Goal: Navigation & Orientation: Find specific page/section

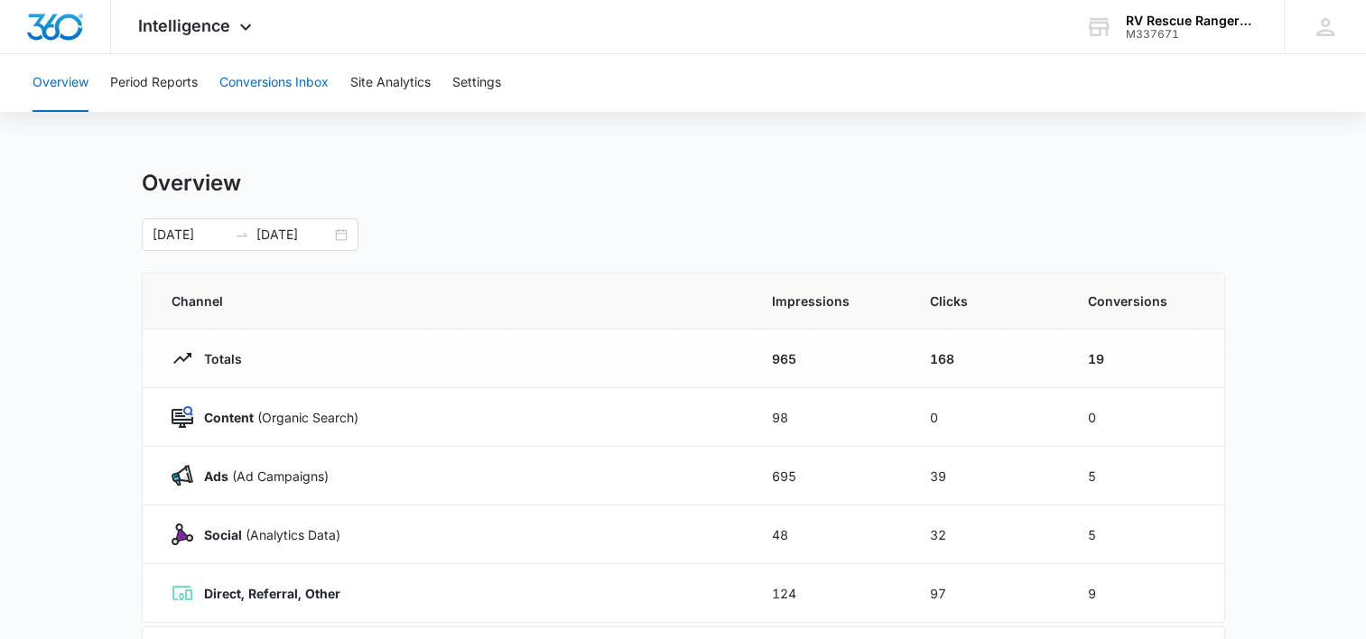
click at [300, 88] on button "Conversions Inbox" at bounding box center [273, 83] width 109 height 58
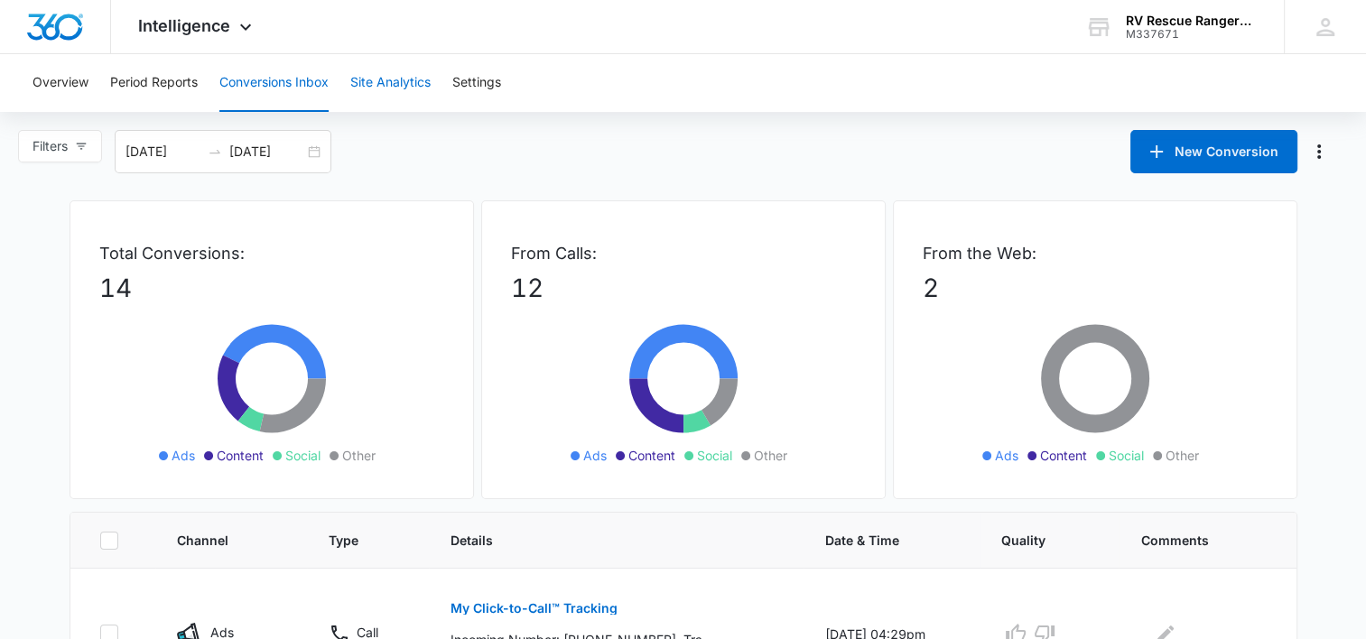
click at [397, 90] on button "Site Analytics" at bounding box center [390, 83] width 80 height 58
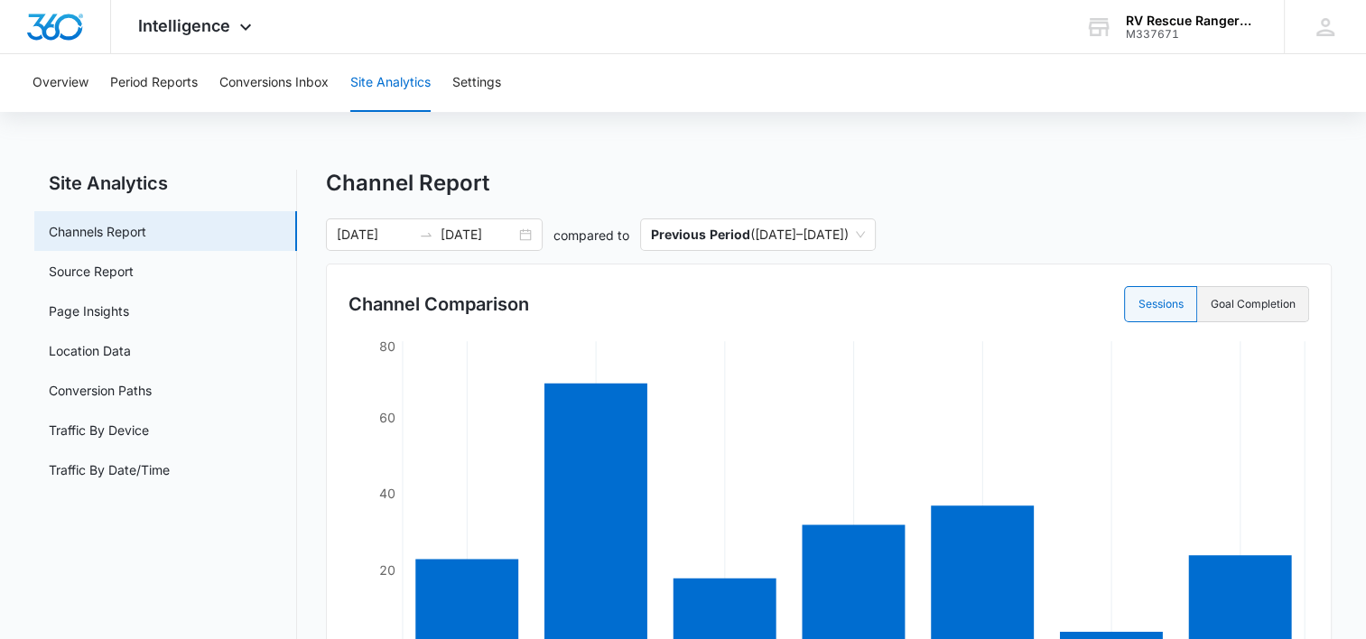
click at [1273, 294] on label "Goal Completion" at bounding box center [1253, 304] width 112 height 36
click at [1211, 304] on input "Goal Completion" at bounding box center [1210, 304] width 1 height 1
radio input "false"
radio input "true"
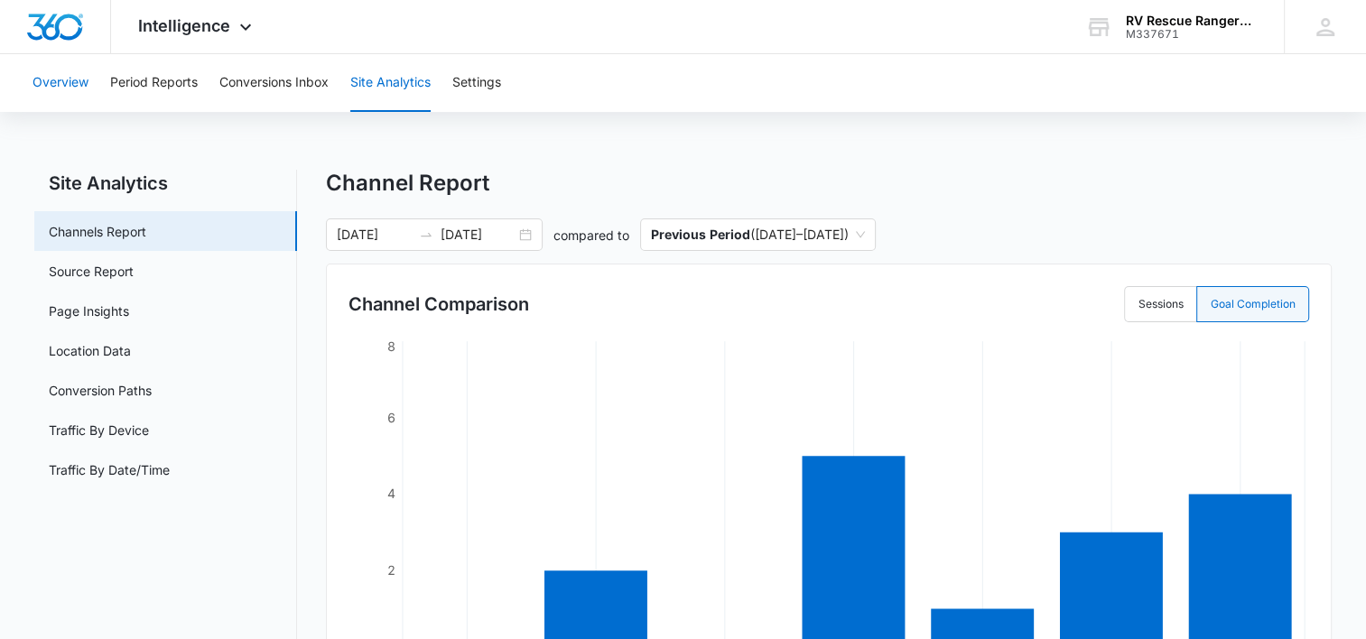
click at [65, 82] on button "Overview" at bounding box center [61, 83] width 56 height 58
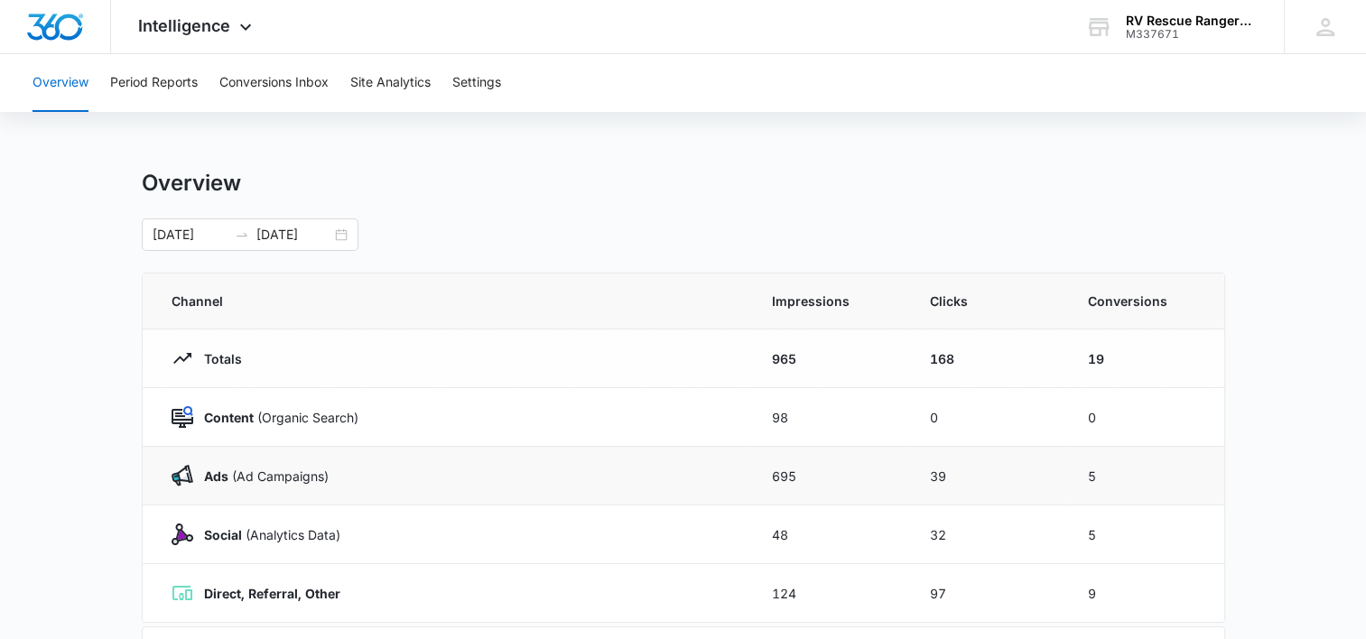
click at [198, 469] on p "Ads ([PERSON_NAME])" at bounding box center [260, 476] width 135 height 19
click at [217, 41] on div "Intelligence Apps Reputation Websites Forms CRM Email Social Payments POS Conte…" at bounding box center [197, 26] width 172 height 53
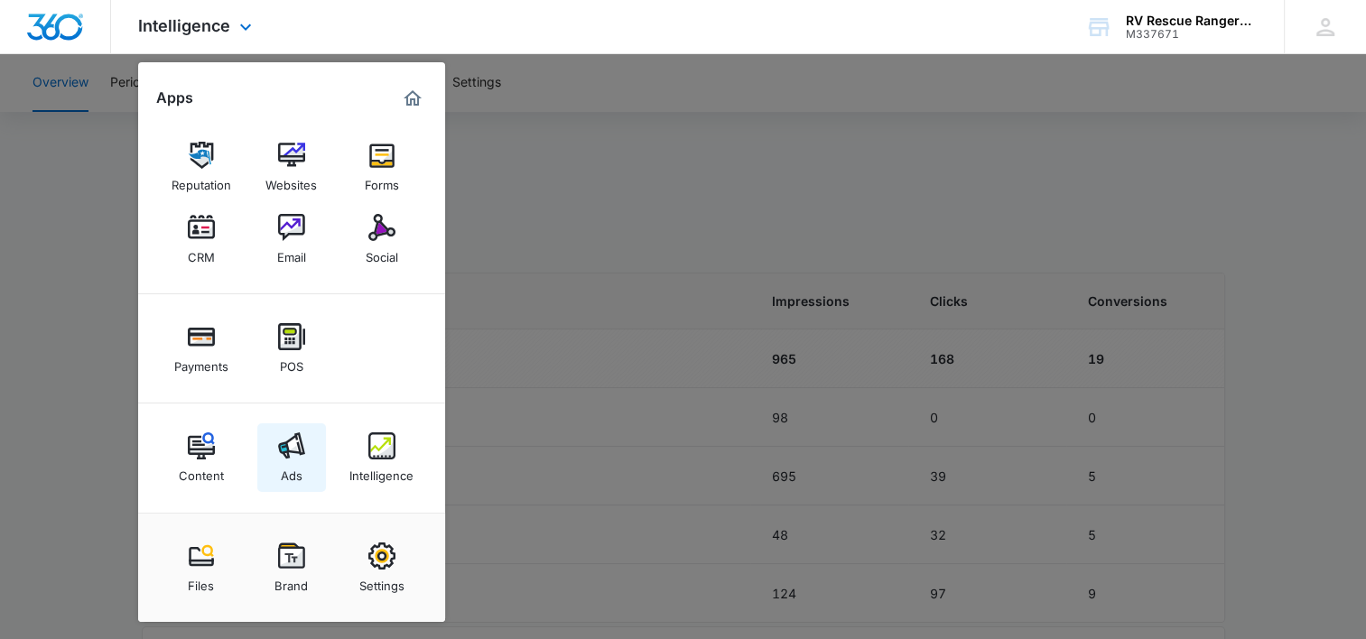
click at [284, 462] on div "Ads" at bounding box center [292, 471] width 22 height 23
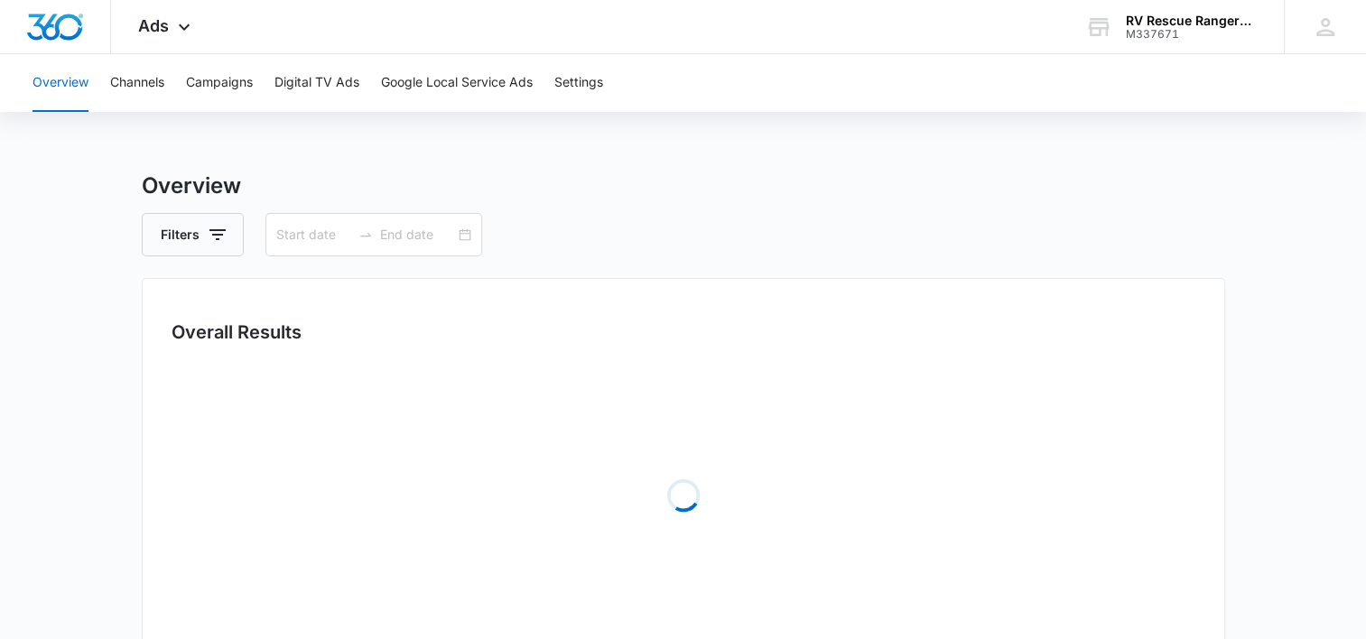
type input "[DATE]"
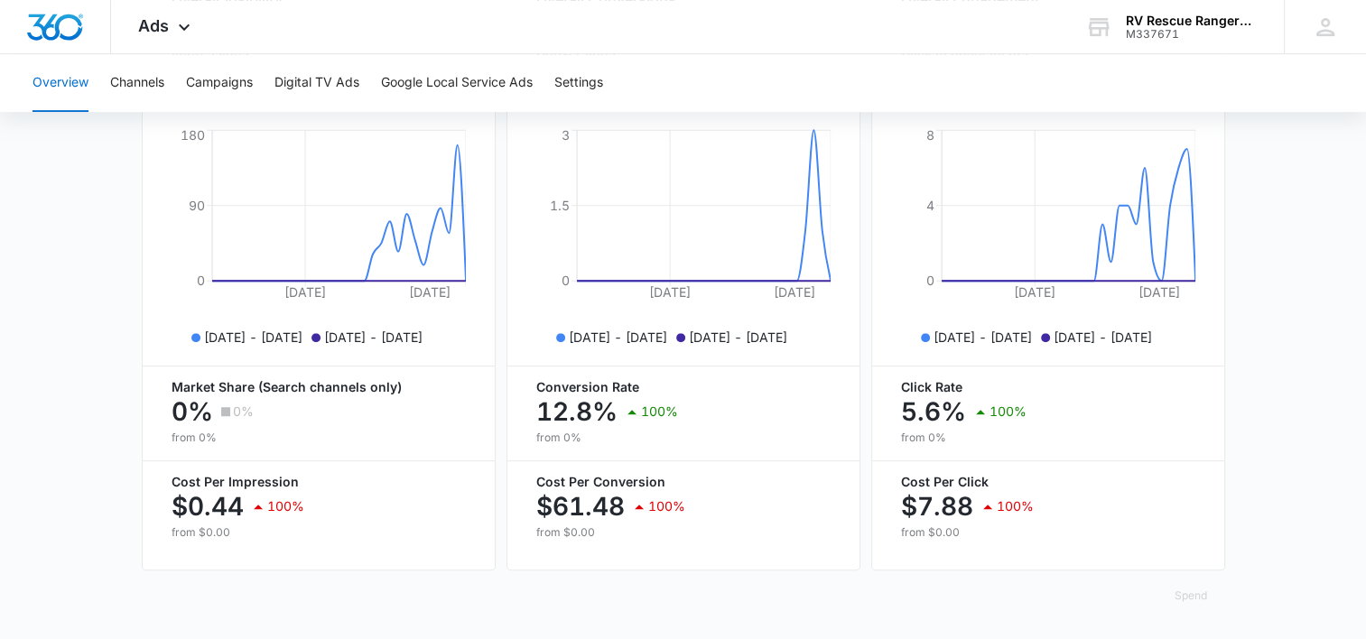
scroll to position [345, 0]
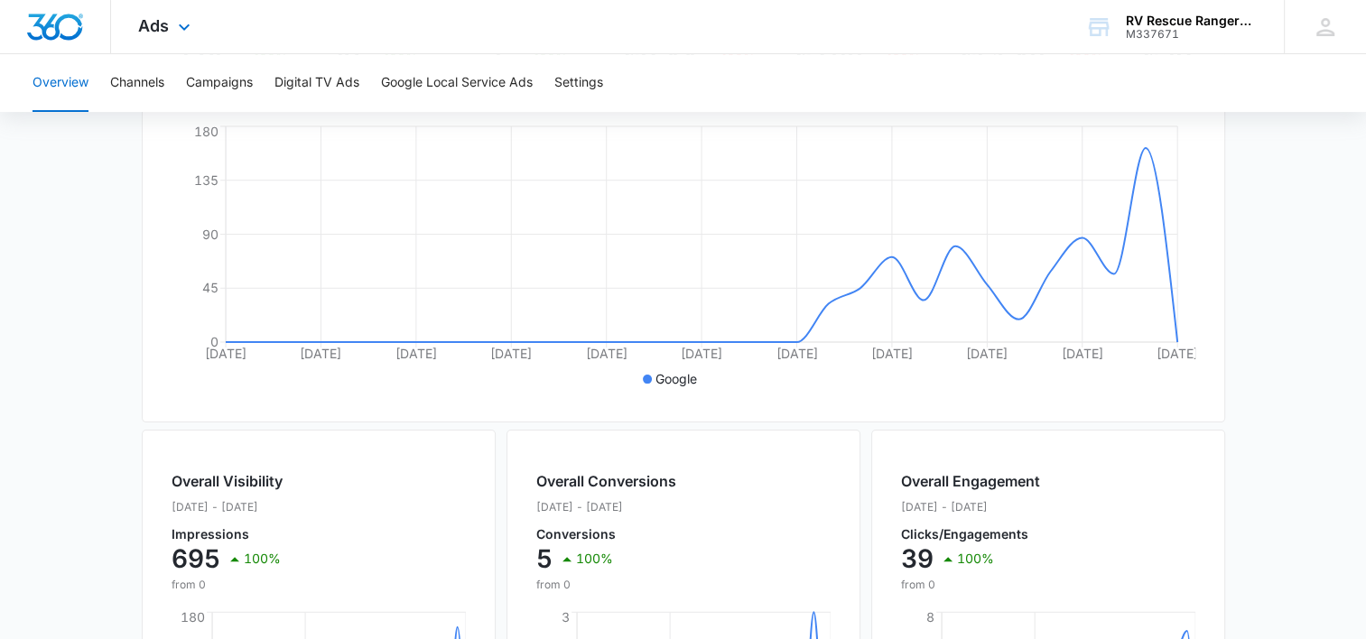
click at [166, 38] on div "Ads Apps Reputation Websites Forms CRM Email Social Payments POS Content Ads In…" at bounding box center [166, 26] width 111 height 53
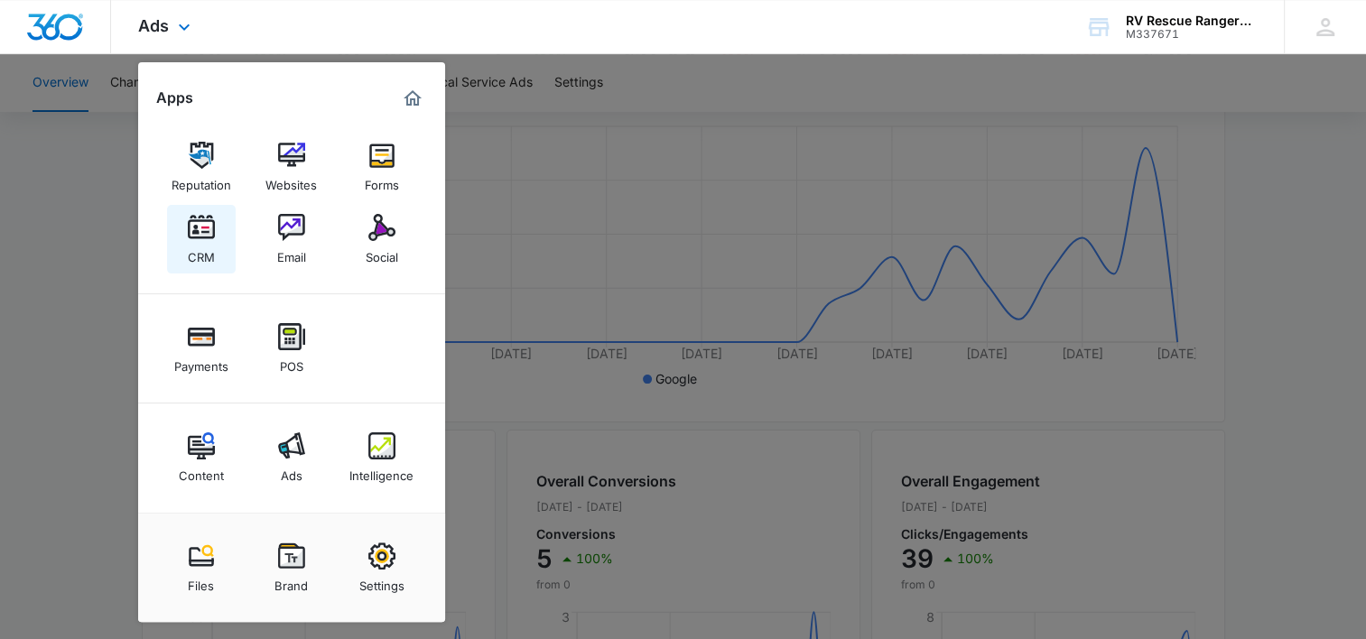
click at [209, 241] on div "CRM" at bounding box center [201, 252] width 27 height 23
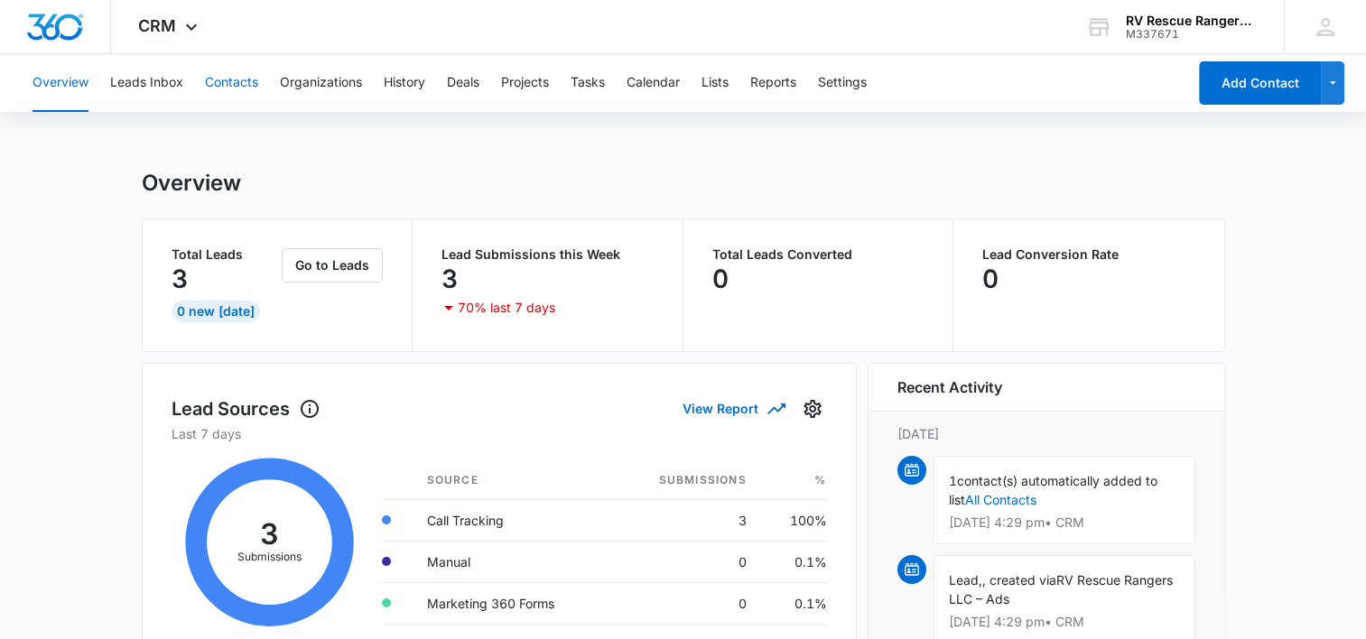
click at [248, 81] on button "Contacts" at bounding box center [231, 83] width 53 height 58
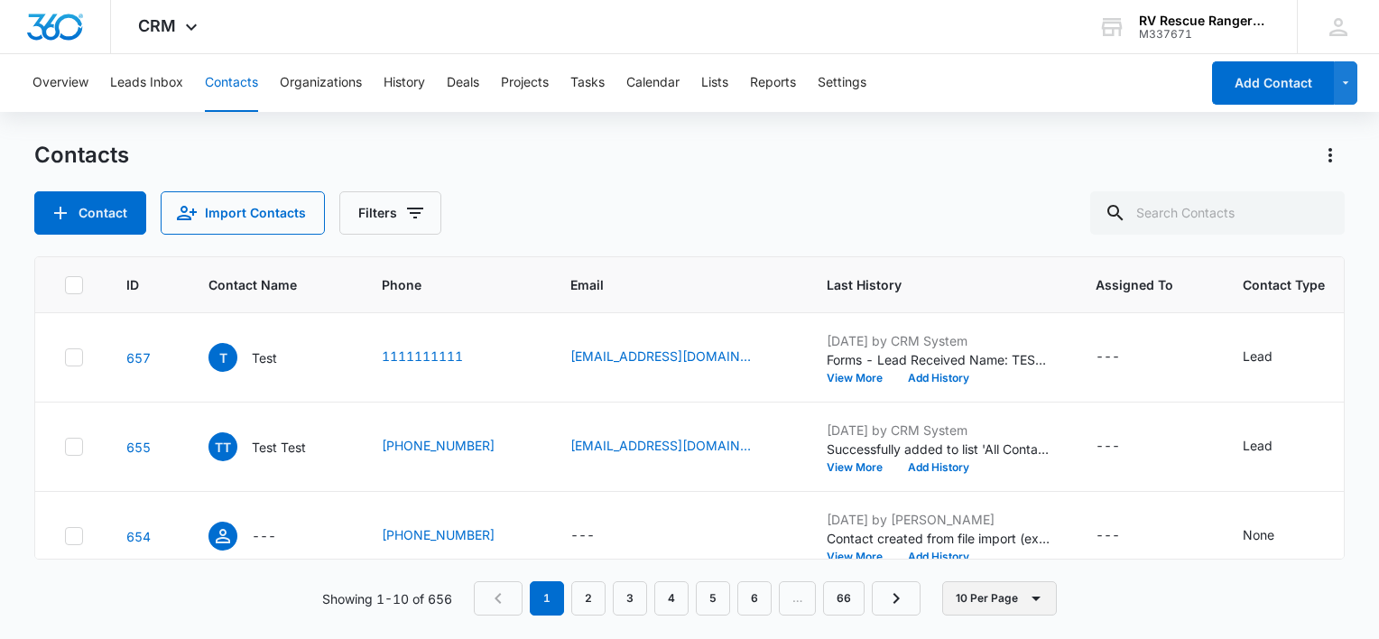
click at [1039, 603] on icon "button" at bounding box center [1037, 599] width 22 height 22
click at [1029, 553] on button "50 Per Page" at bounding box center [1013, 545] width 139 height 27
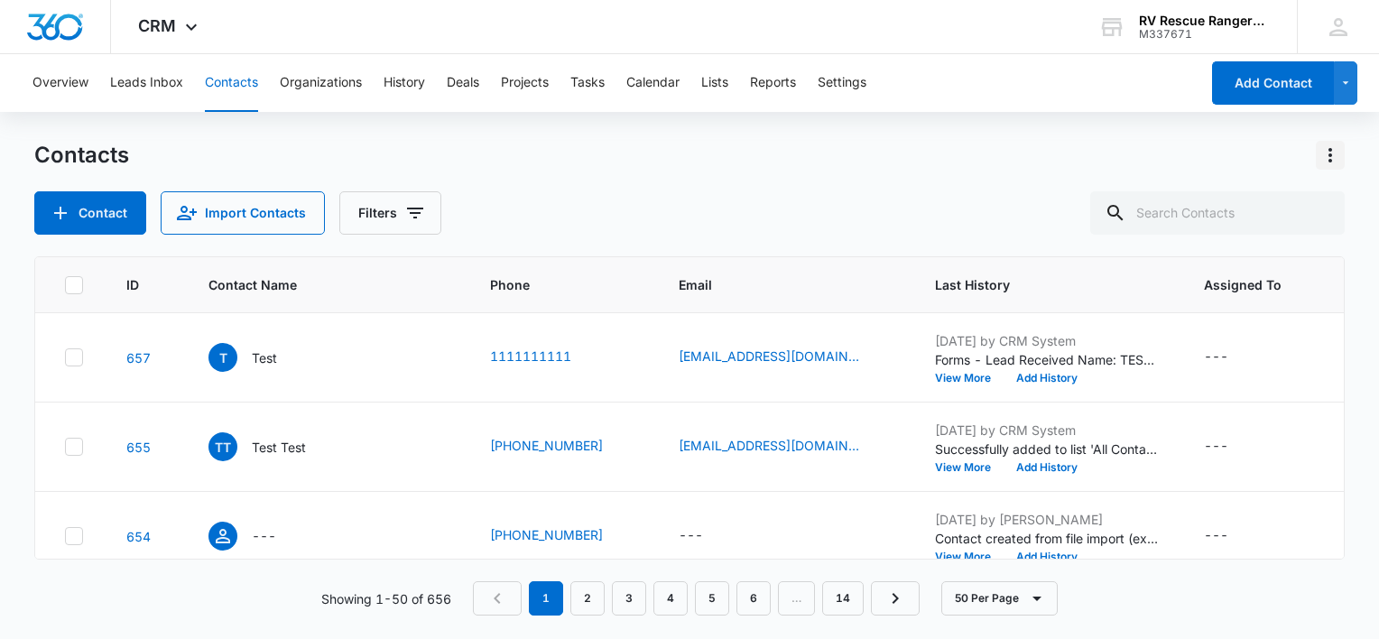
click at [1336, 160] on icon "Actions" at bounding box center [1331, 155] width 22 height 22
click at [946, 206] on div "Contact Import Contacts Filters" at bounding box center [689, 212] width 1311 height 43
click at [339, 79] on button "Organizations" at bounding box center [321, 83] width 82 height 58
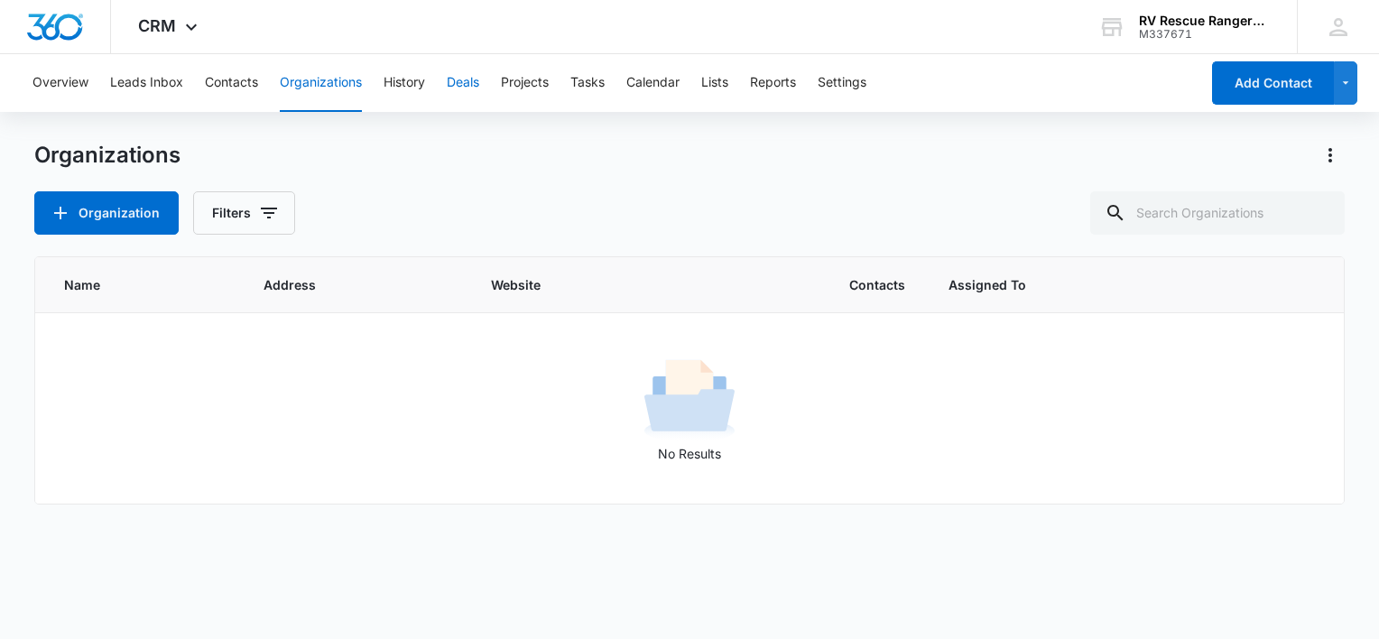
click at [462, 87] on button "Deals" at bounding box center [463, 83] width 33 height 58
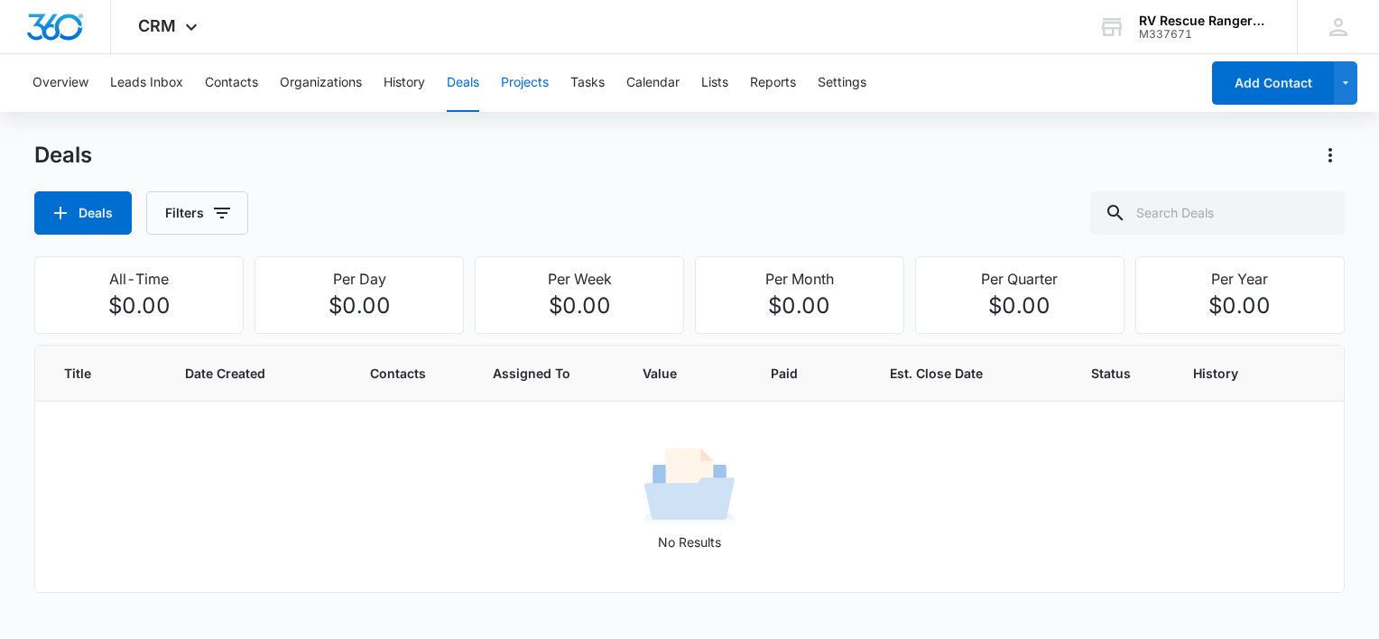
click at [534, 81] on button "Projects" at bounding box center [525, 83] width 48 height 58
click at [602, 79] on button "Tasks" at bounding box center [588, 83] width 34 height 58
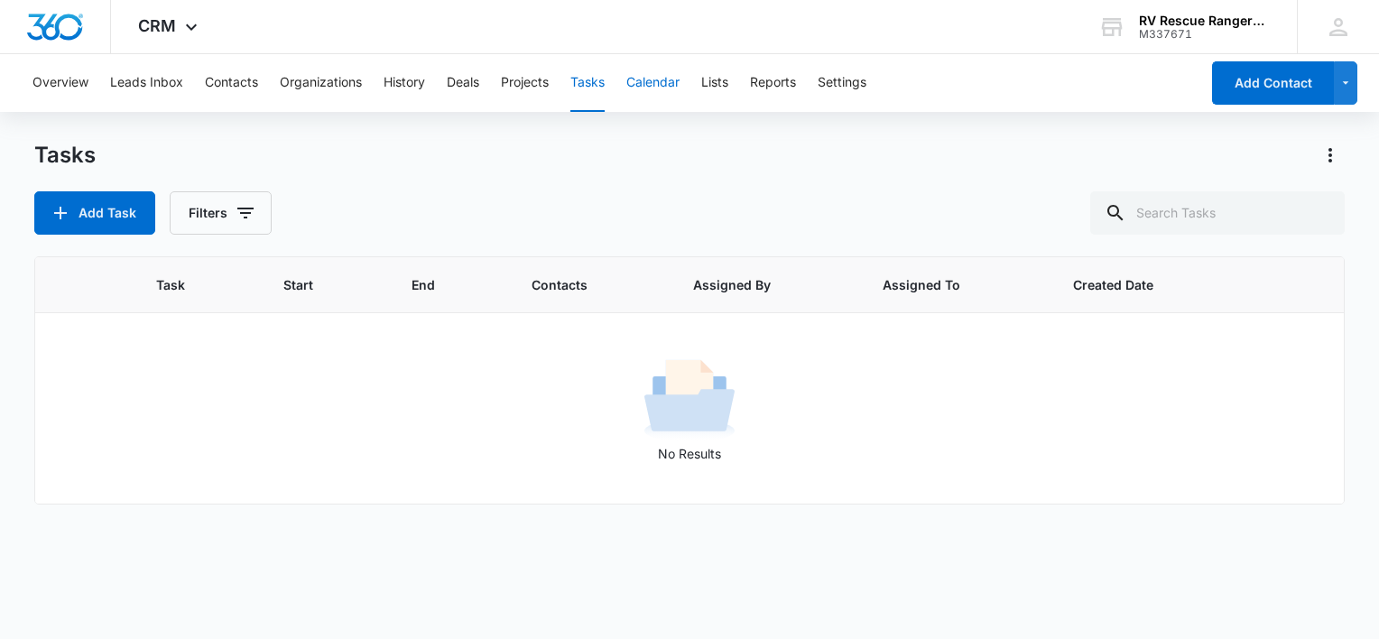
click at [660, 79] on button "Calendar" at bounding box center [653, 83] width 53 height 58
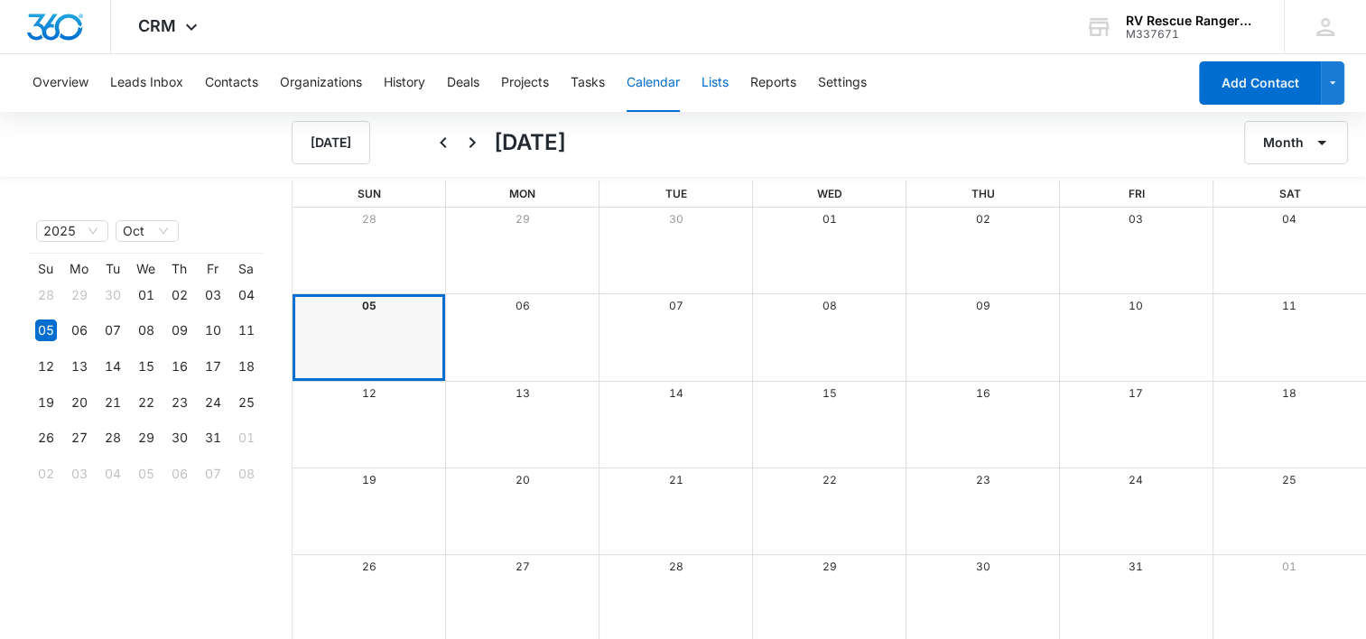
click at [722, 79] on button "Lists" at bounding box center [714, 83] width 27 height 58
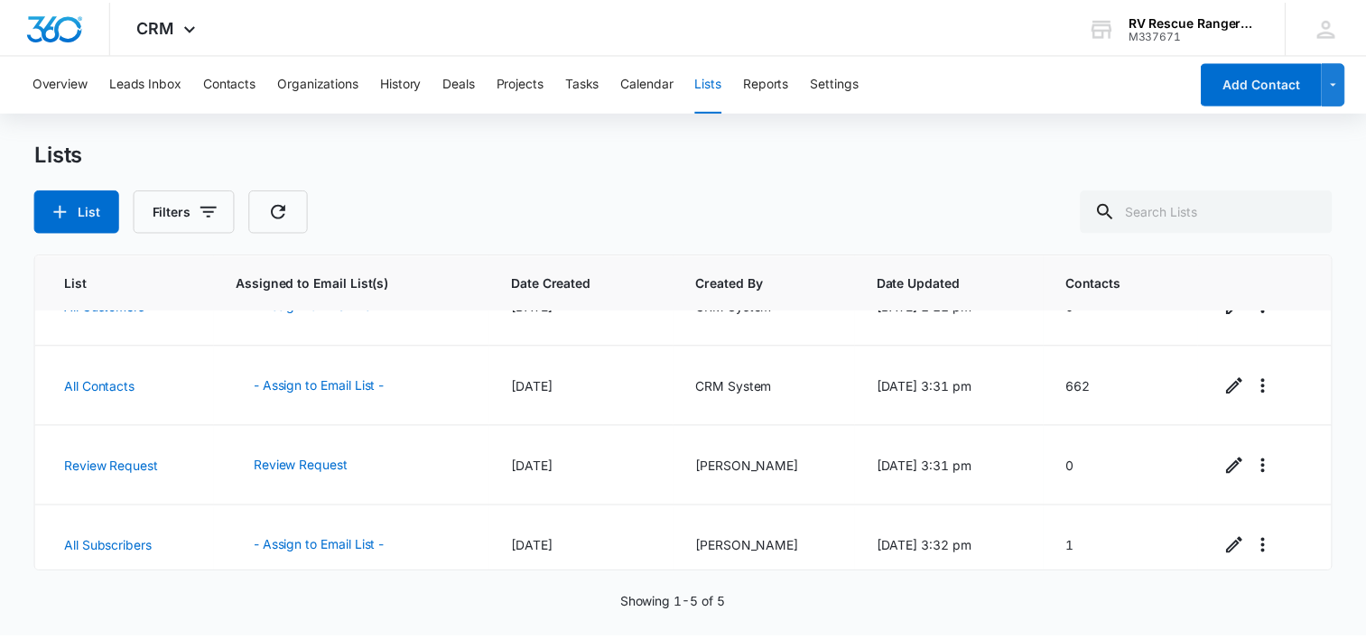
scroll to position [127, 0]
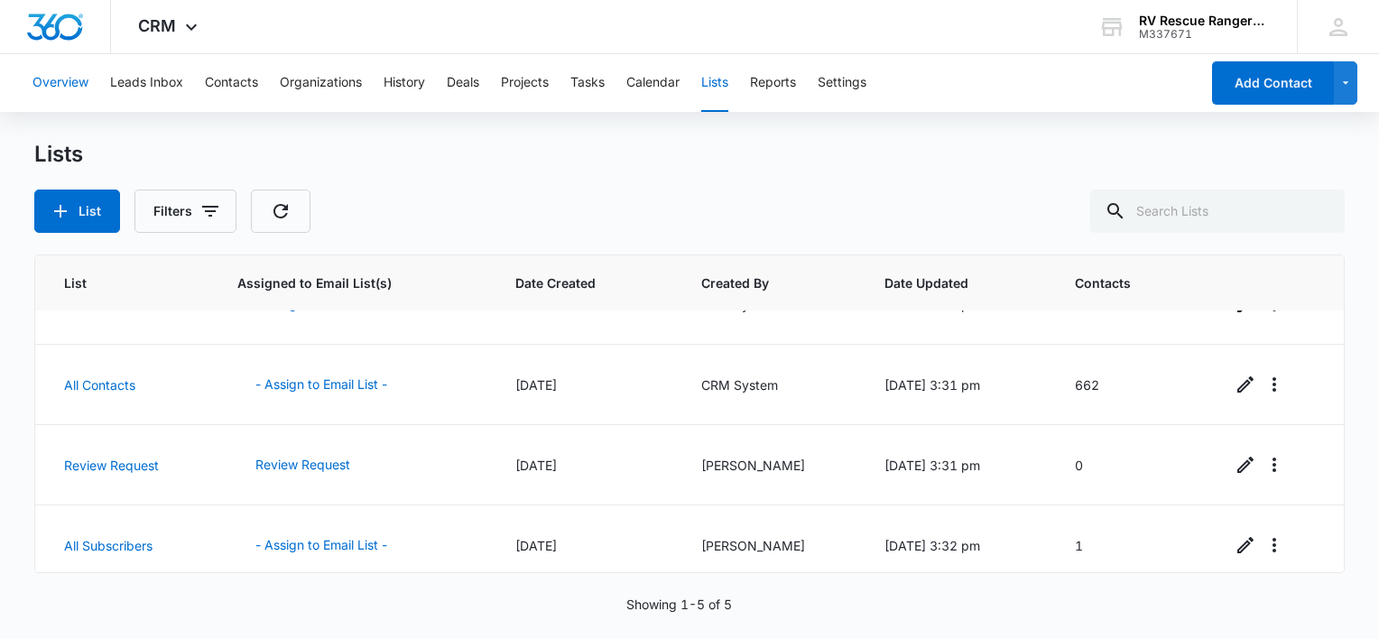
click at [71, 88] on button "Overview" at bounding box center [61, 83] width 56 height 58
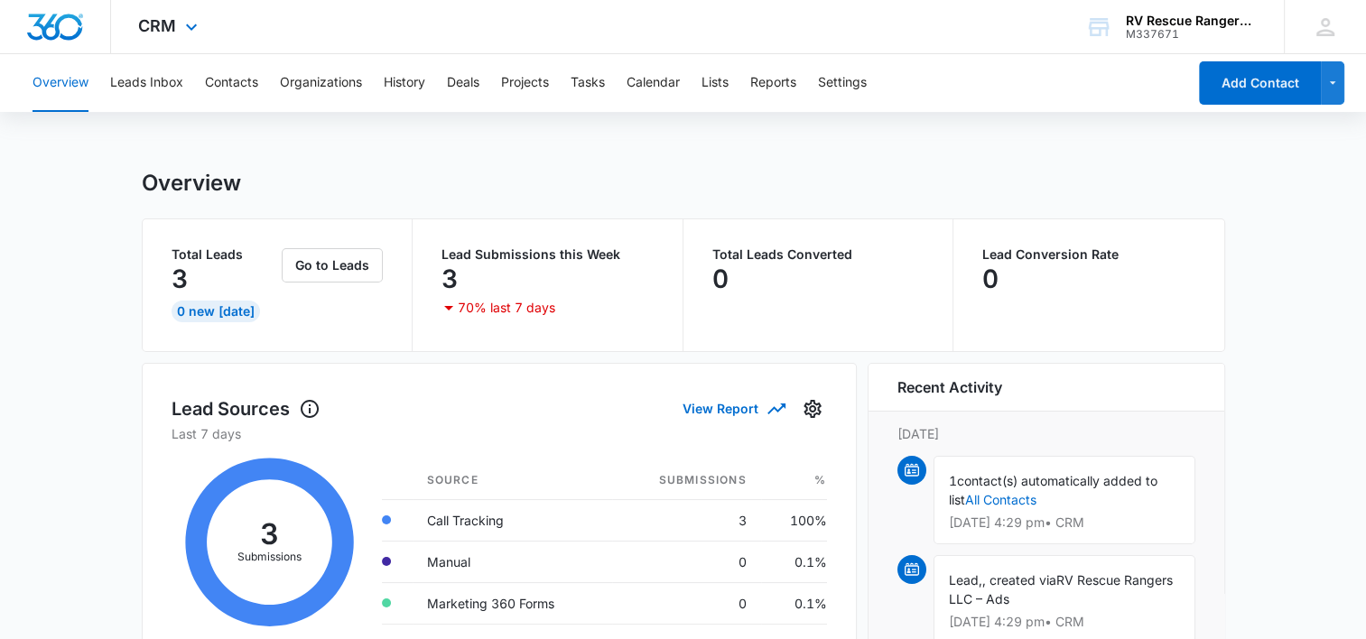
click at [175, 38] on div "CRM Apps Reputation Websites Forms CRM Email Social Payments POS Content Ads In…" at bounding box center [170, 26] width 118 height 53
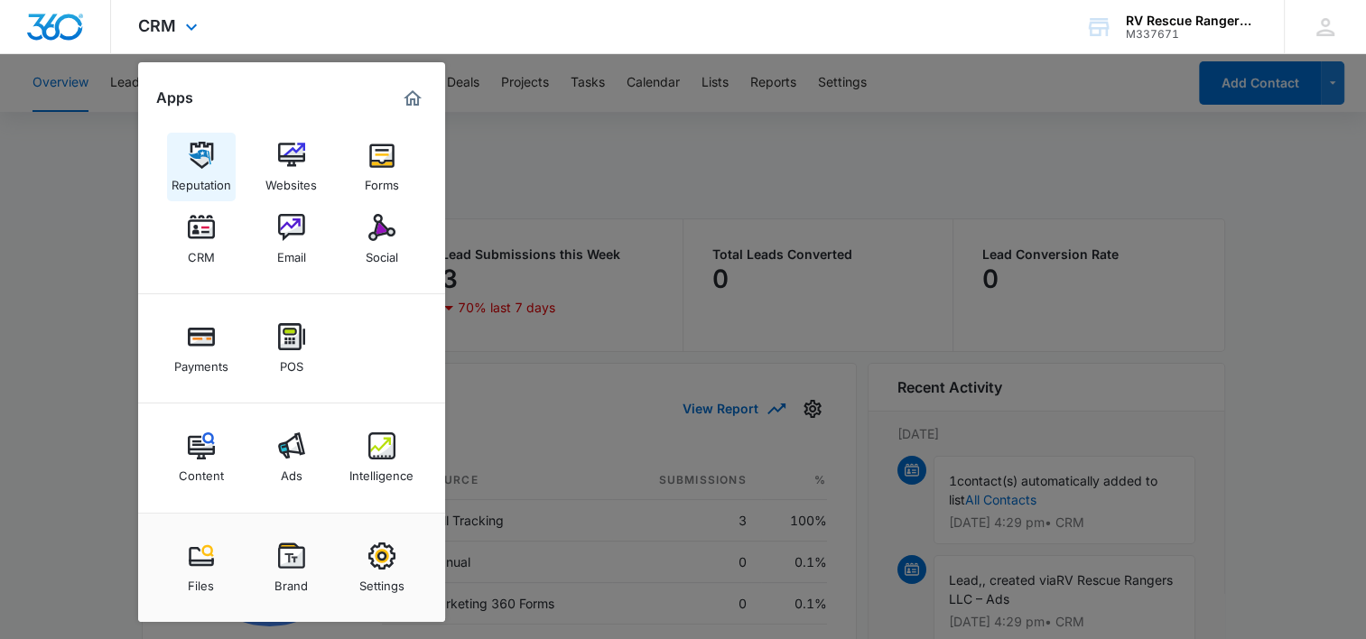
click at [209, 163] on img at bounding box center [201, 155] width 27 height 27
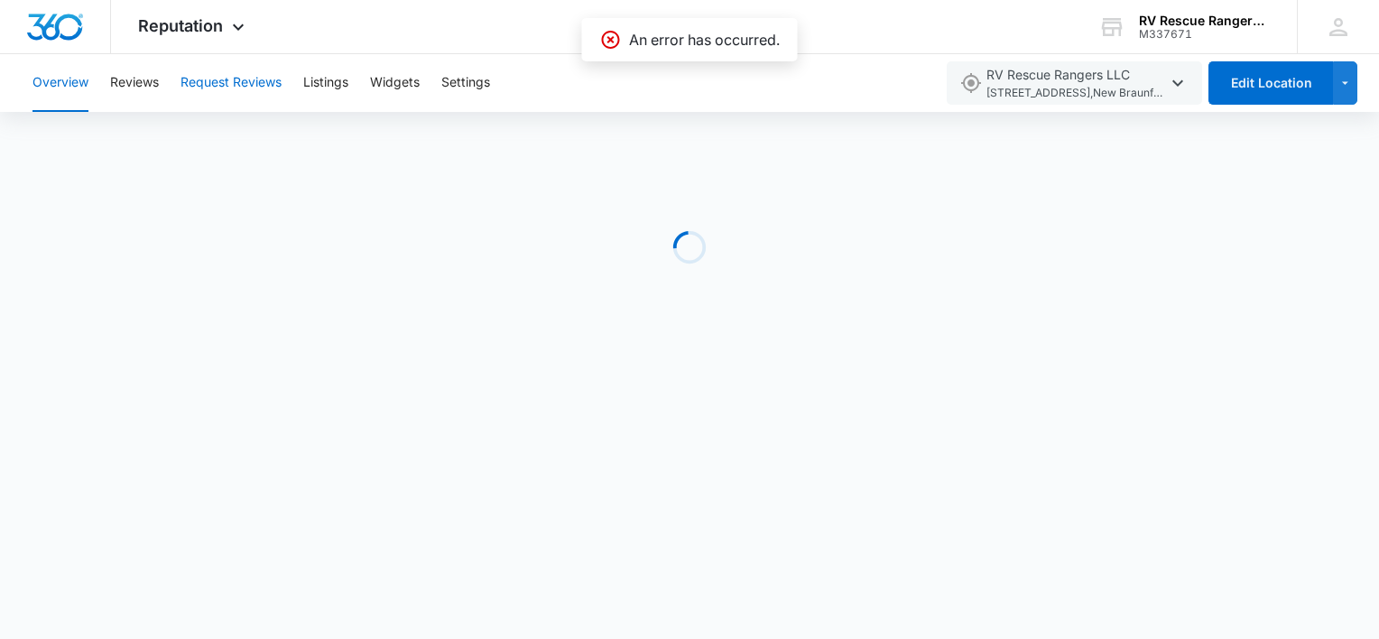
click at [253, 82] on button "Request Reviews" at bounding box center [231, 83] width 101 height 58
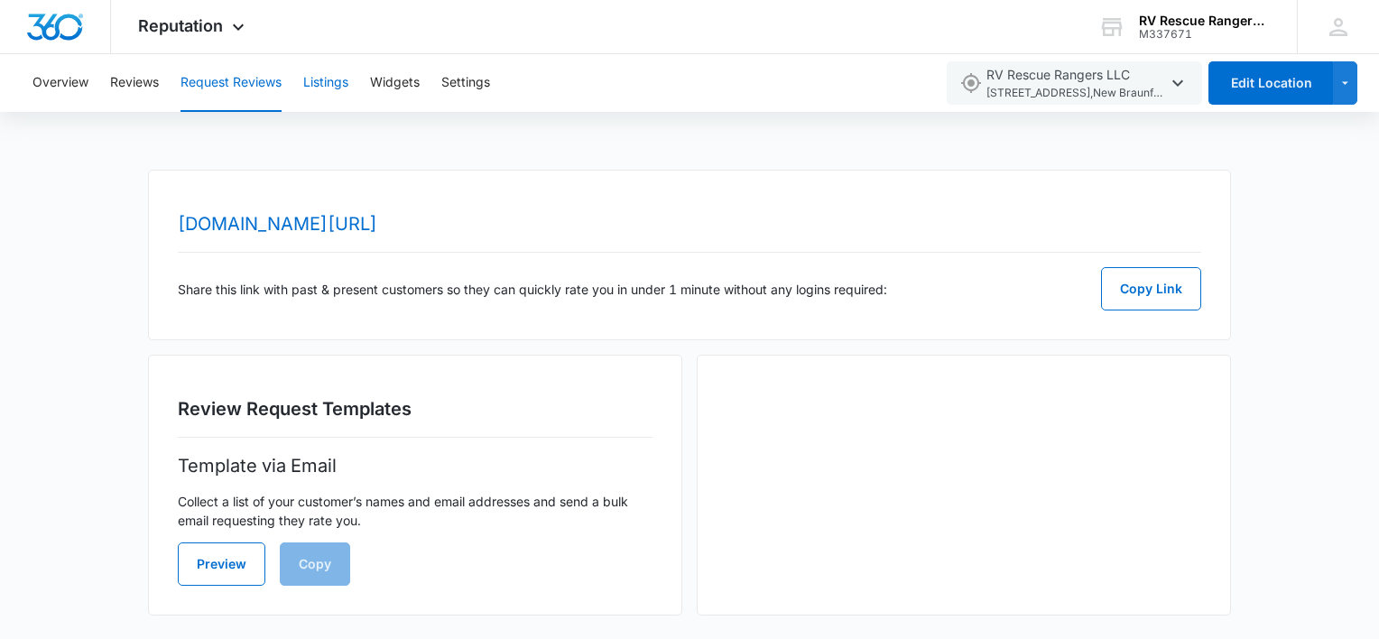
click at [332, 88] on button "Listings" at bounding box center [325, 83] width 45 height 58
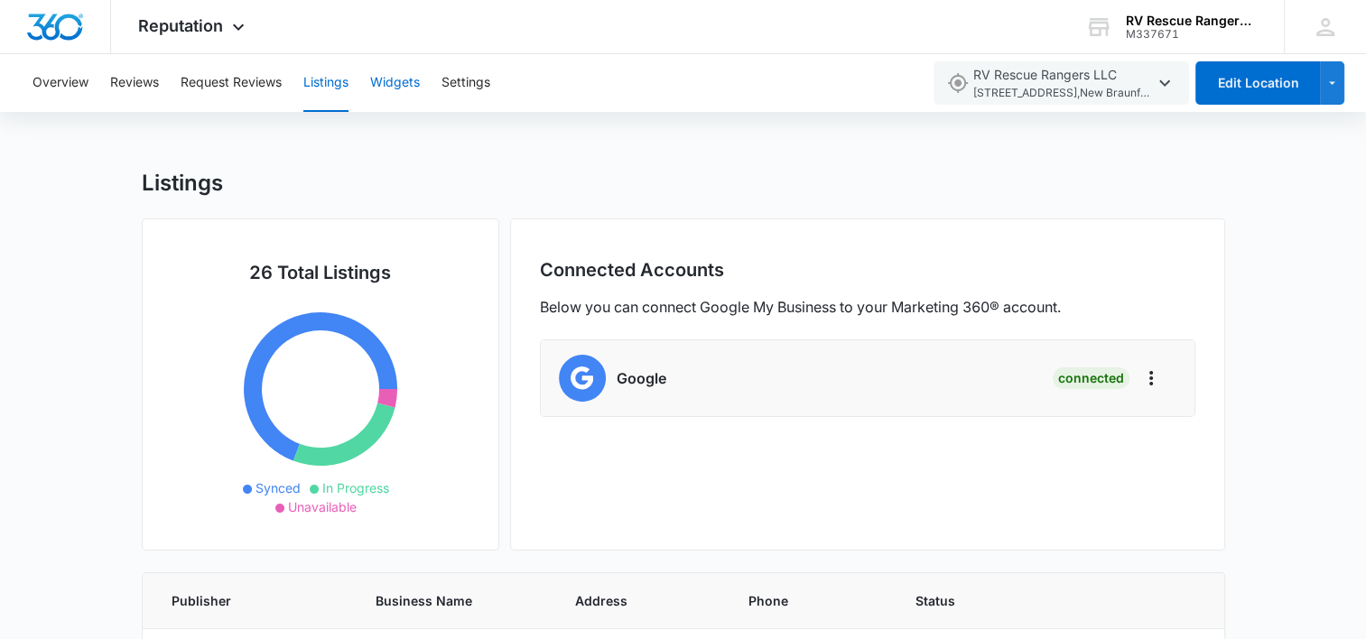
click at [390, 76] on button "Widgets" at bounding box center [395, 83] width 50 height 58
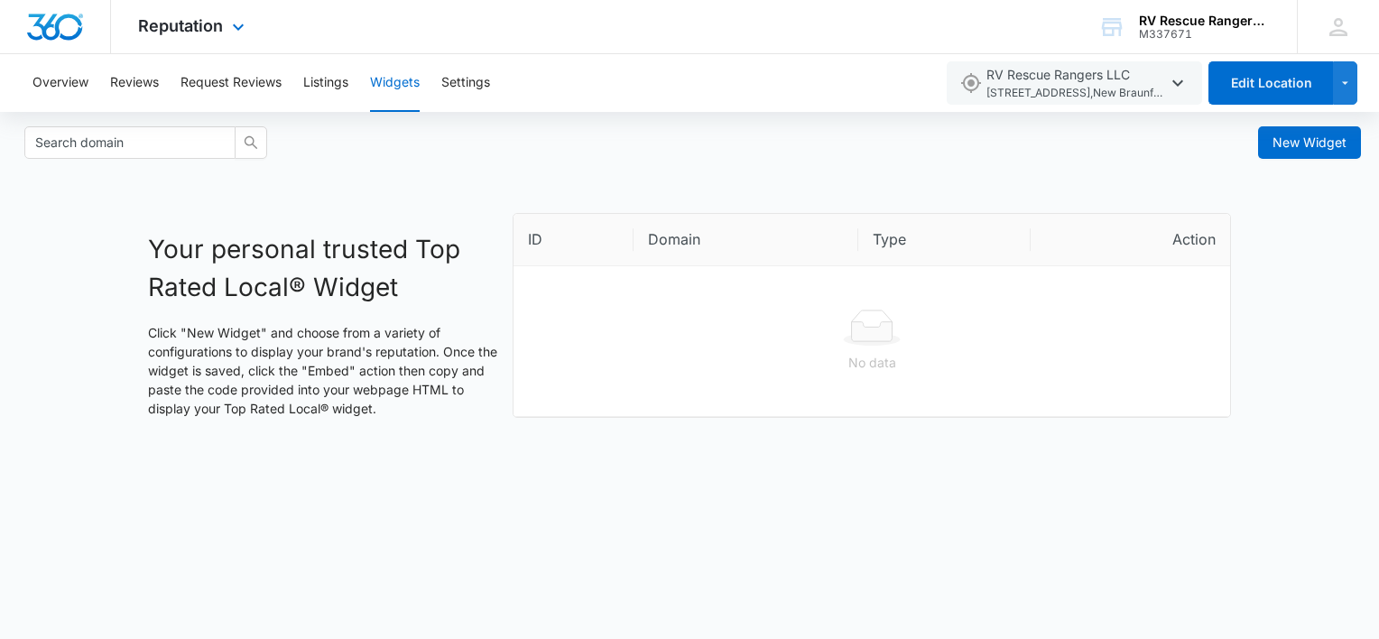
click at [200, 36] on div "Reputation Apps Reputation Websites Forms CRM Email Social Payments POS Content…" at bounding box center [193, 26] width 165 height 53
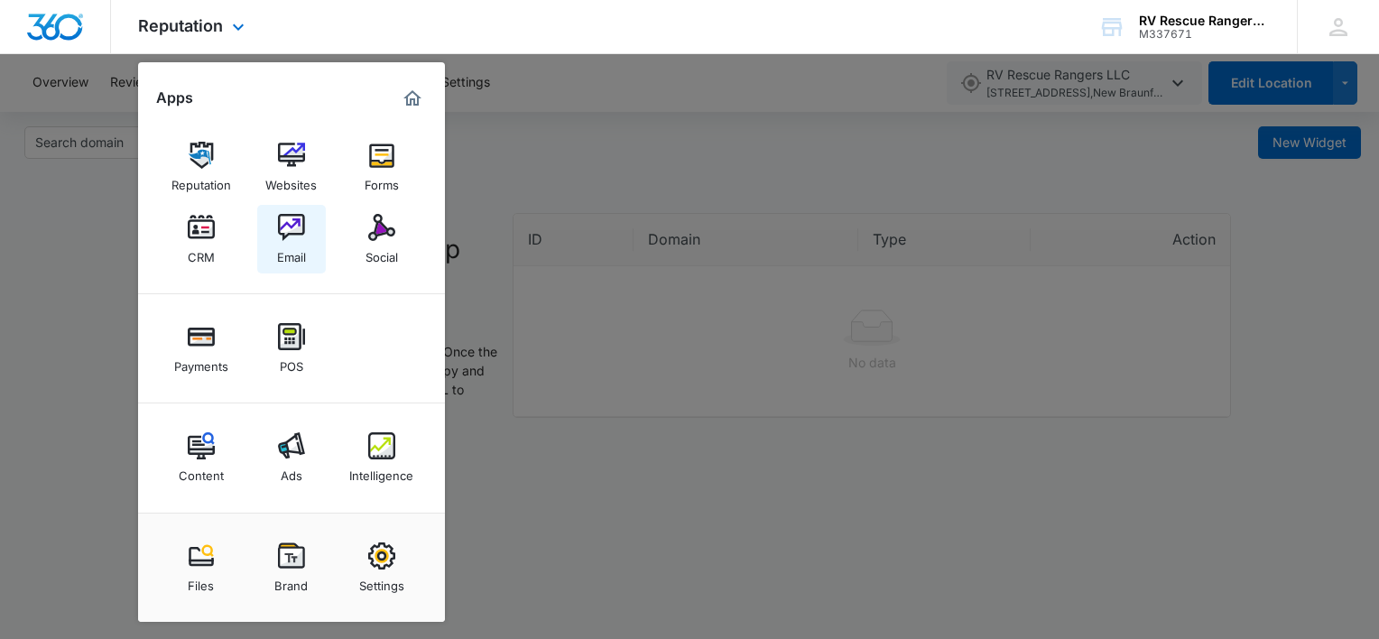
click at [303, 249] on div "Email" at bounding box center [291, 252] width 29 height 23
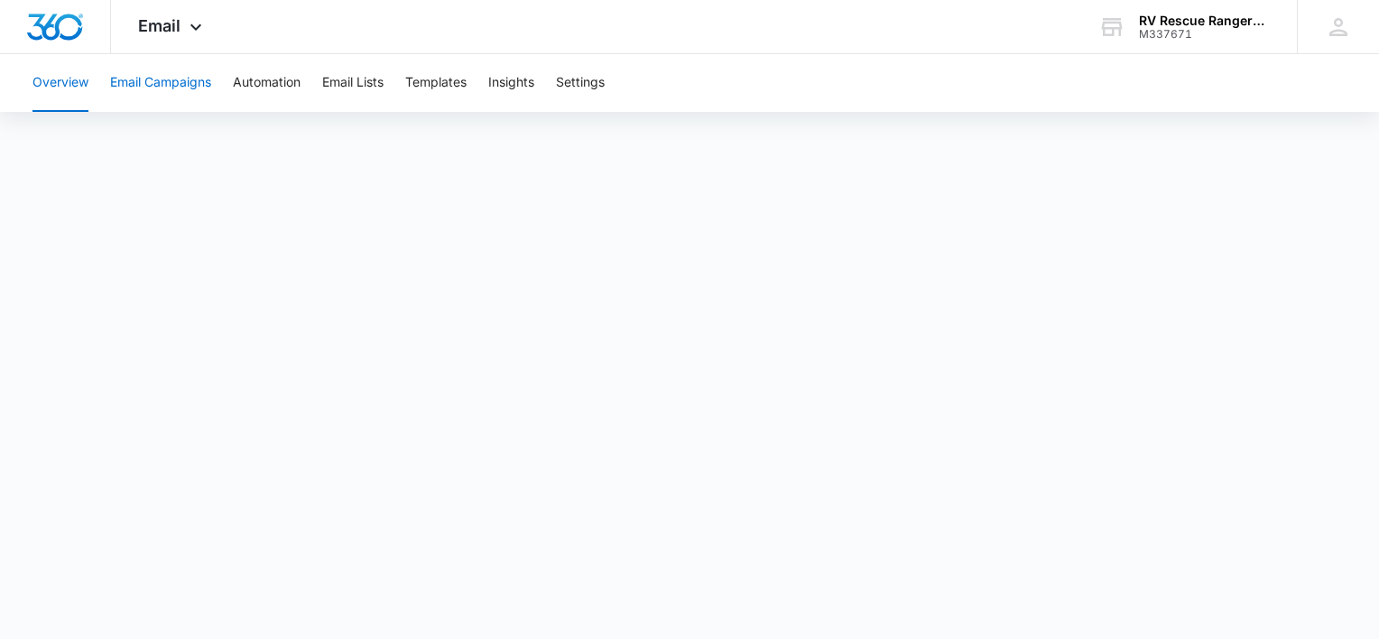
click at [170, 90] on button "Email Campaigns" at bounding box center [160, 83] width 101 height 58
click at [260, 89] on button "Automation" at bounding box center [267, 83] width 68 height 58
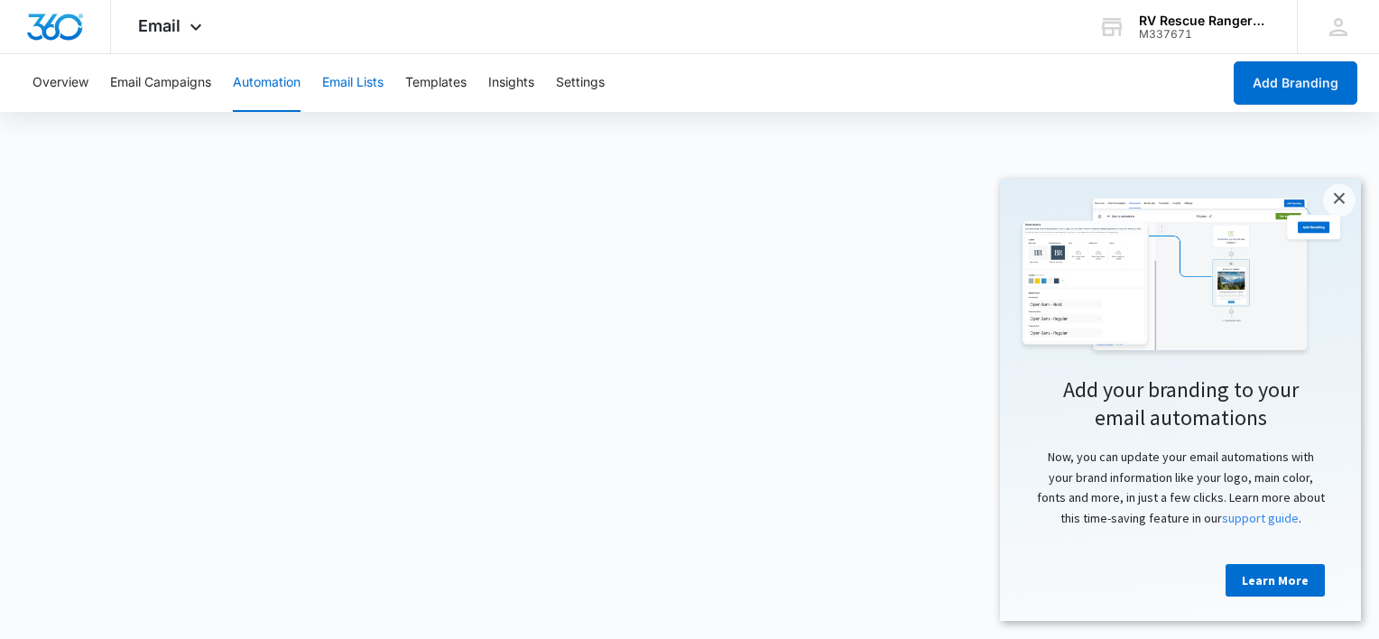
click at [352, 95] on button "Email Lists" at bounding box center [352, 83] width 61 height 58
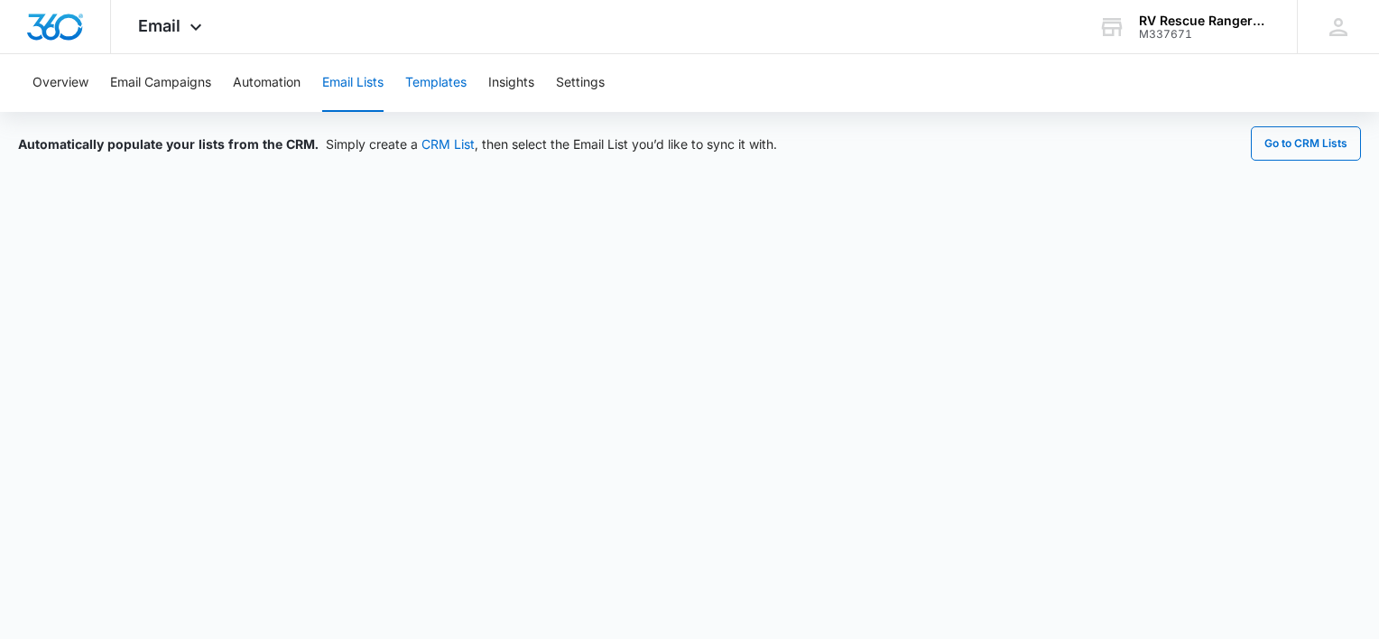
click at [447, 91] on button "Templates" at bounding box center [435, 83] width 61 height 58
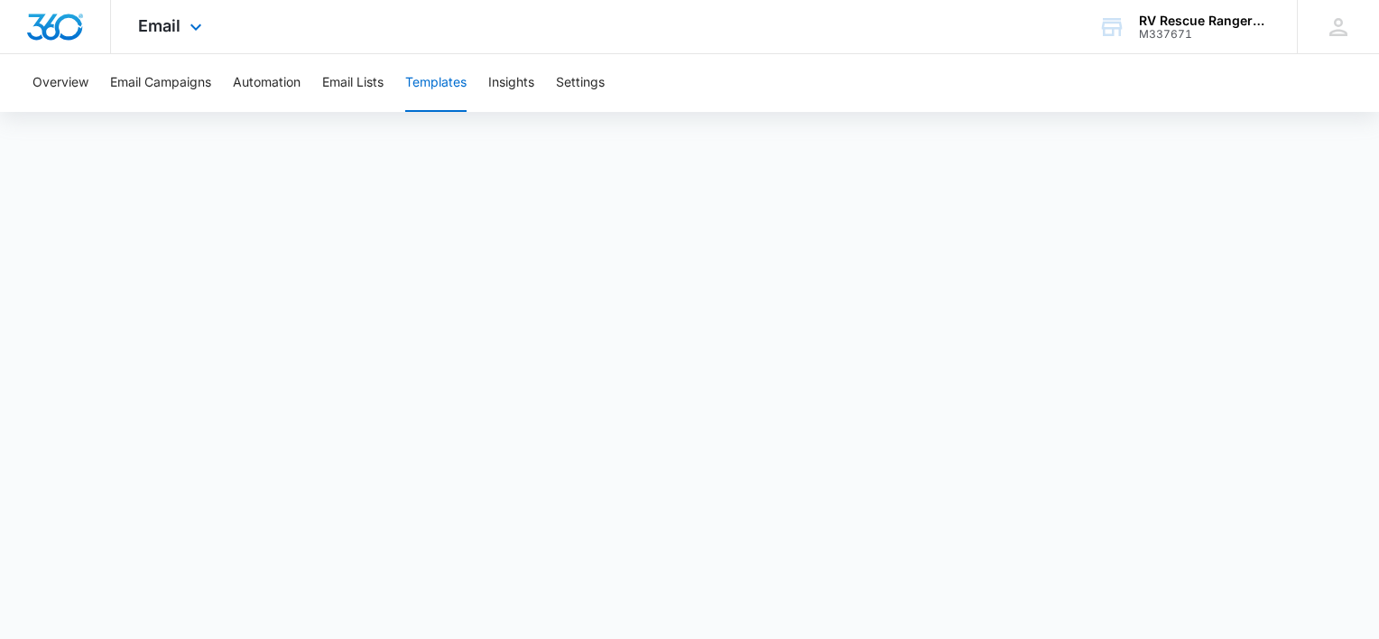
click at [132, 28] on div "Email Apps Reputation Websites Forms CRM Email Social Payments POS Content Ads …" at bounding box center [172, 26] width 123 height 53
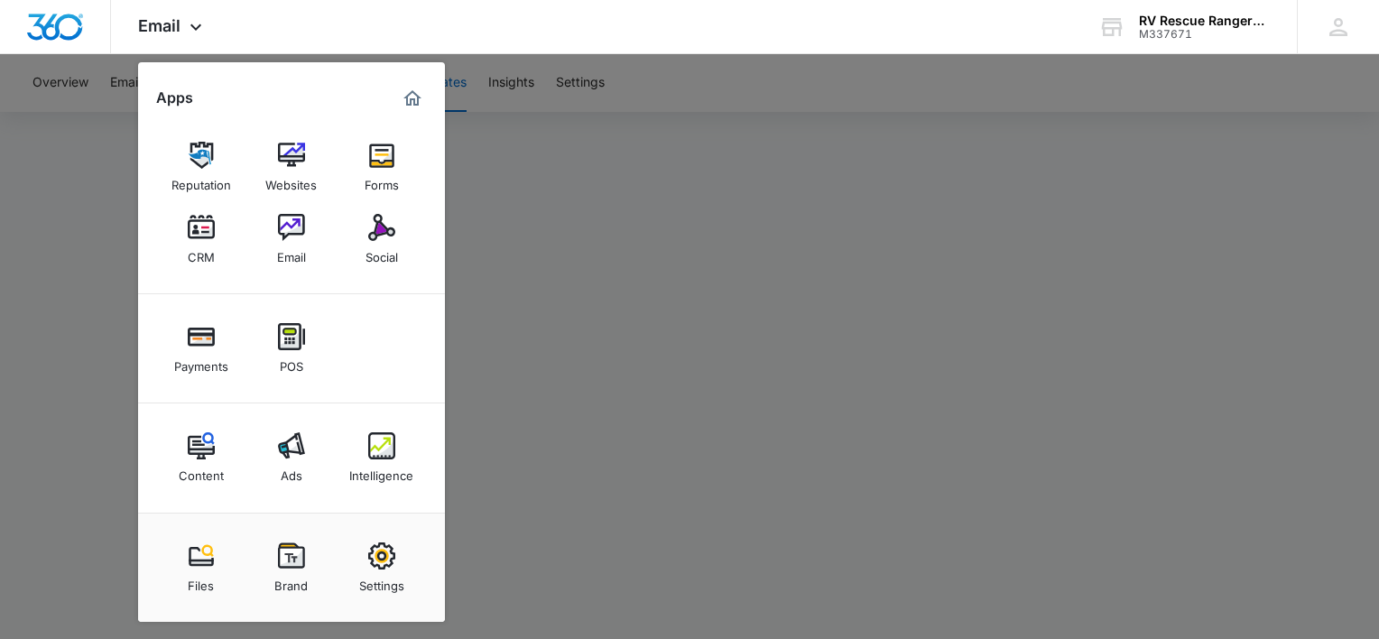
click at [600, 158] on div at bounding box center [689, 319] width 1379 height 639
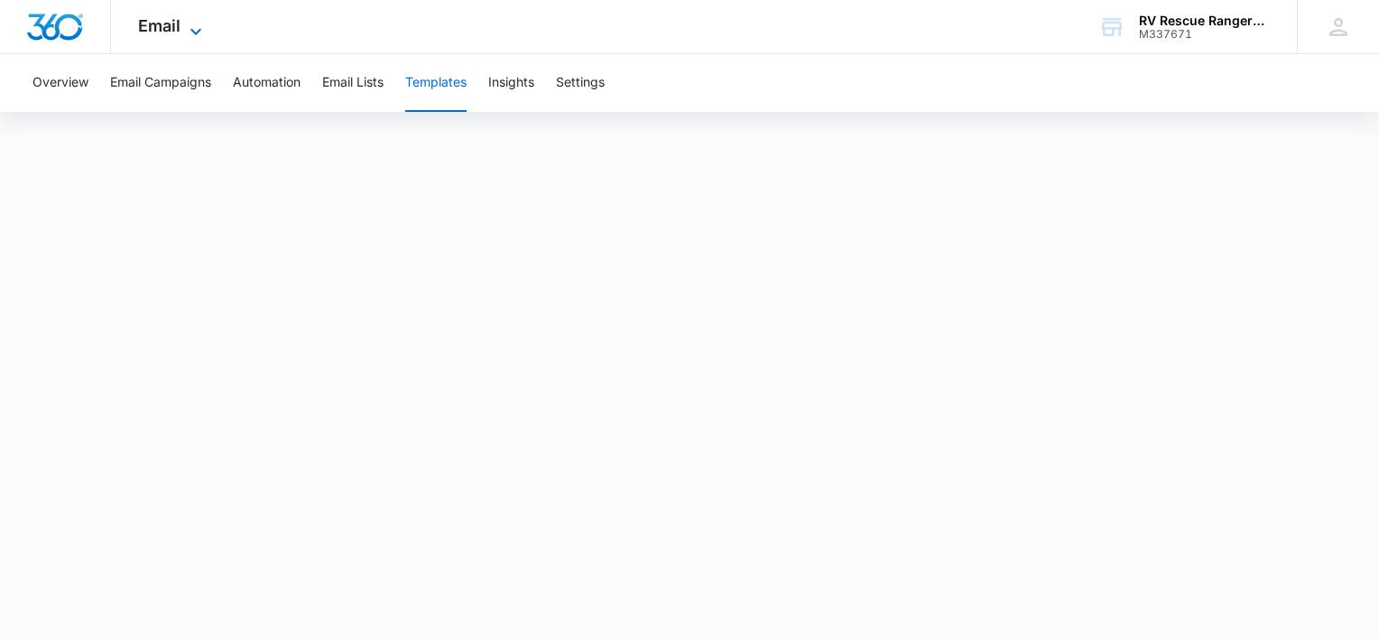
click at [164, 25] on span "Email" at bounding box center [159, 25] width 42 height 19
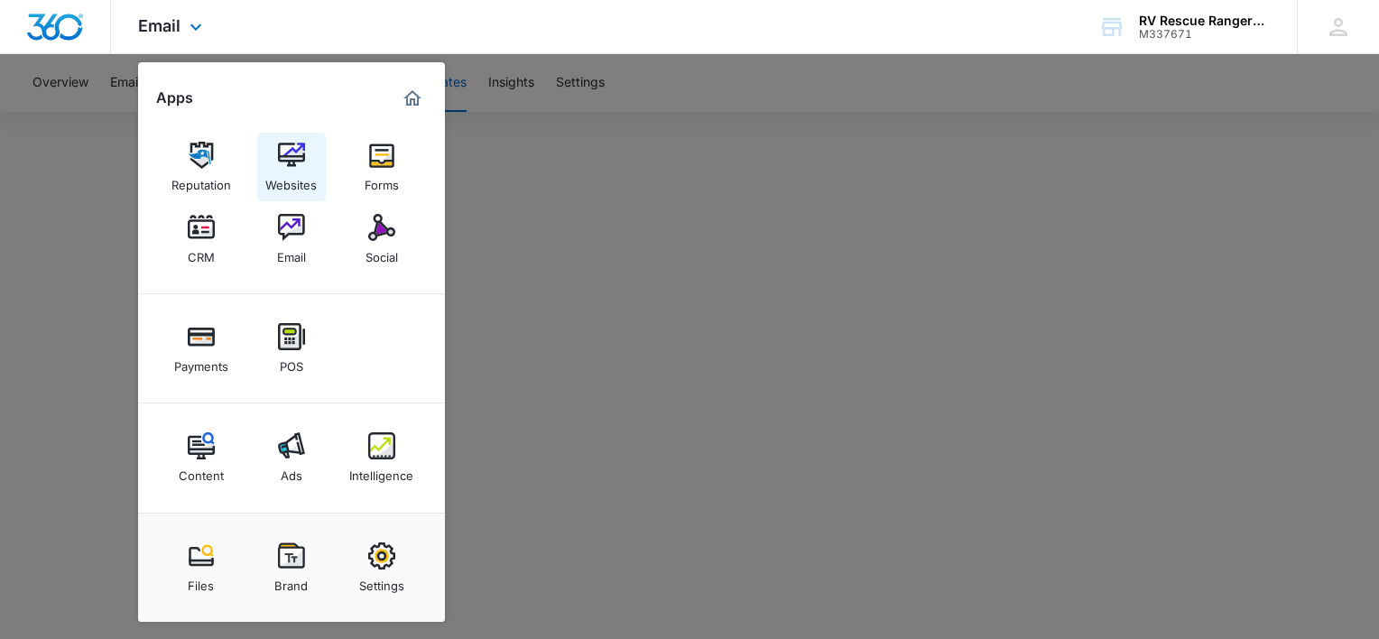
click at [288, 172] on div "Websites" at bounding box center [290, 180] width 51 height 23
